Goal: Task Accomplishment & Management: Manage account settings

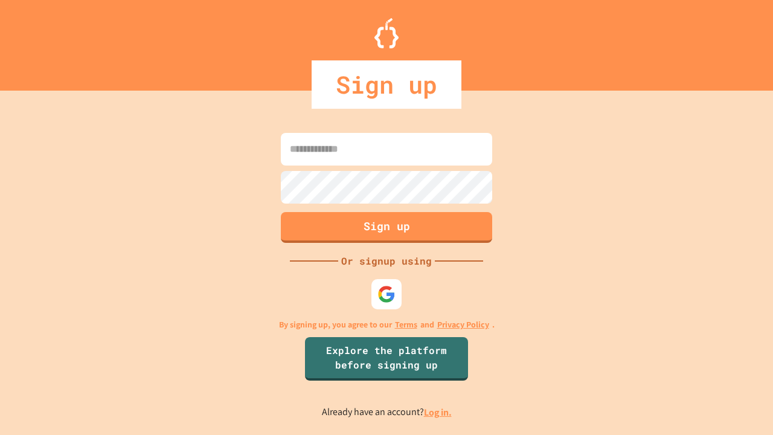
click at [438, 412] on link "Log in." at bounding box center [438, 412] width 28 height 13
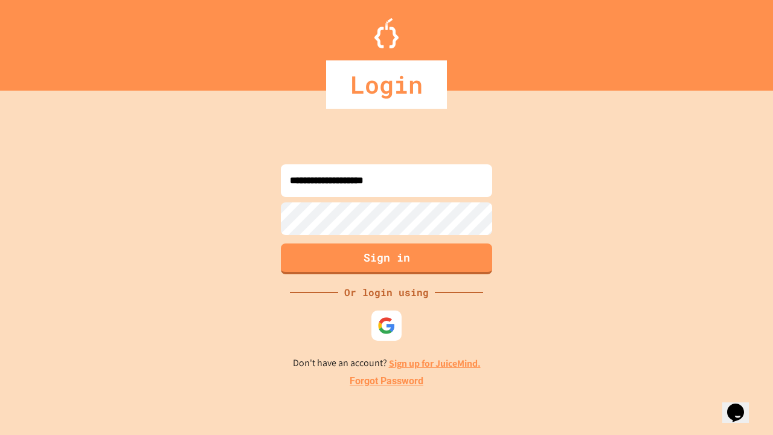
type input "**********"
